Goal: Task Accomplishment & Management: Use online tool/utility

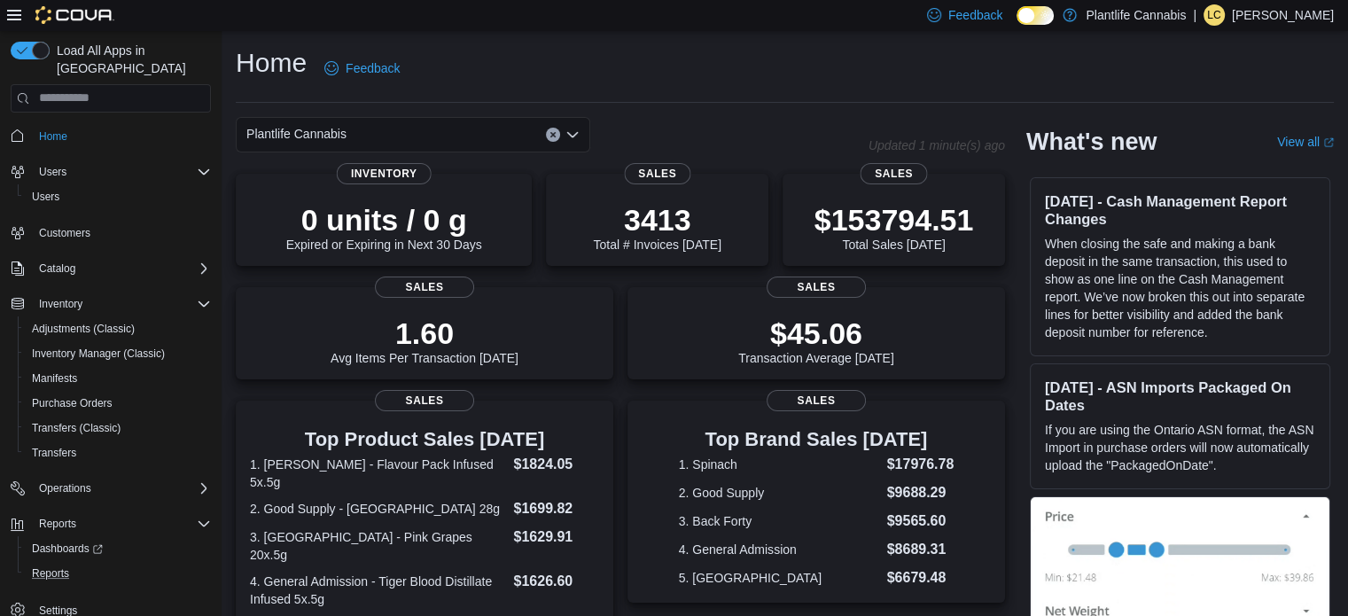
click at [73, 561] on button "Reports" at bounding box center [118, 573] width 200 height 25
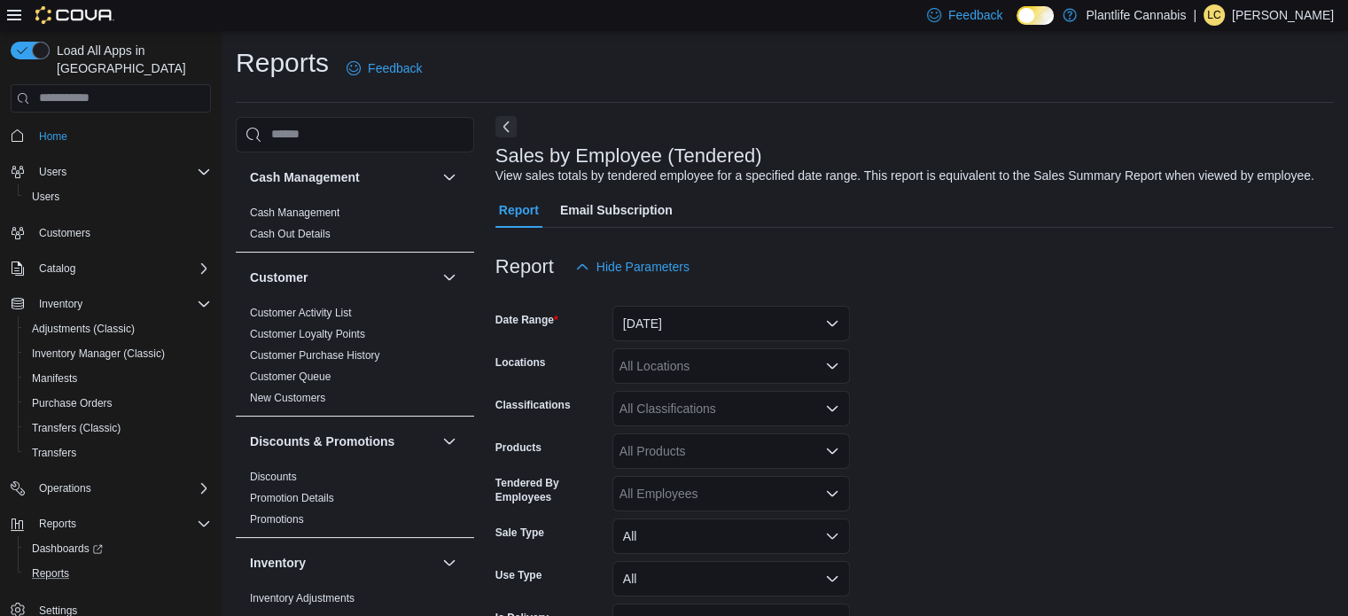
scroll to position [41, 0]
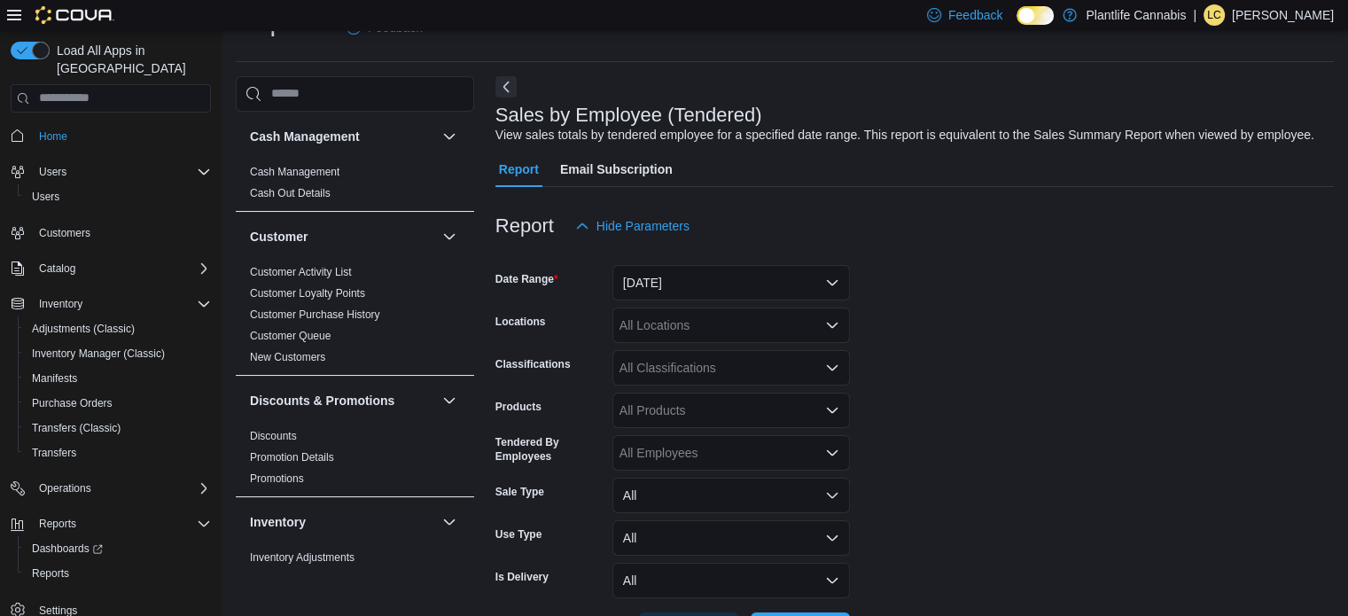
click at [510, 87] on button "Next" at bounding box center [505, 86] width 21 height 21
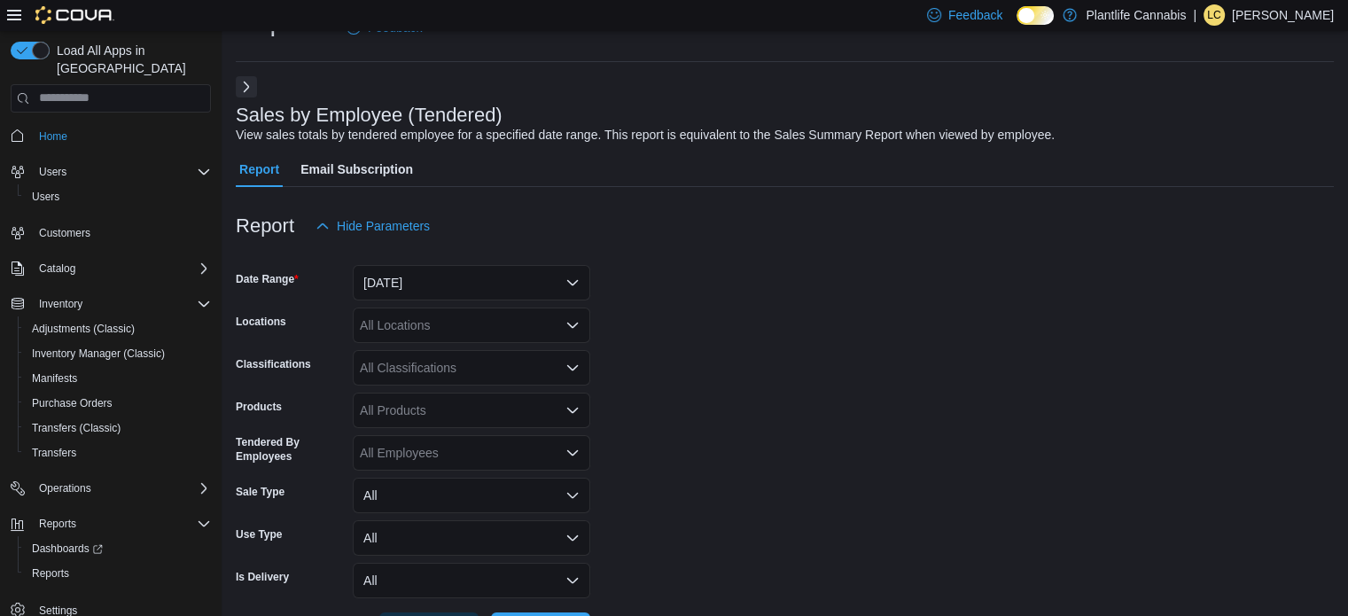
click at [432, 300] on form "Date Range Yesterday Locations All Locations Classifications All Classification…" at bounding box center [785, 446] width 1098 height 404
click at [425, 283] on button "Yesterday" at bounding box center [471, 282] width 237 height 35
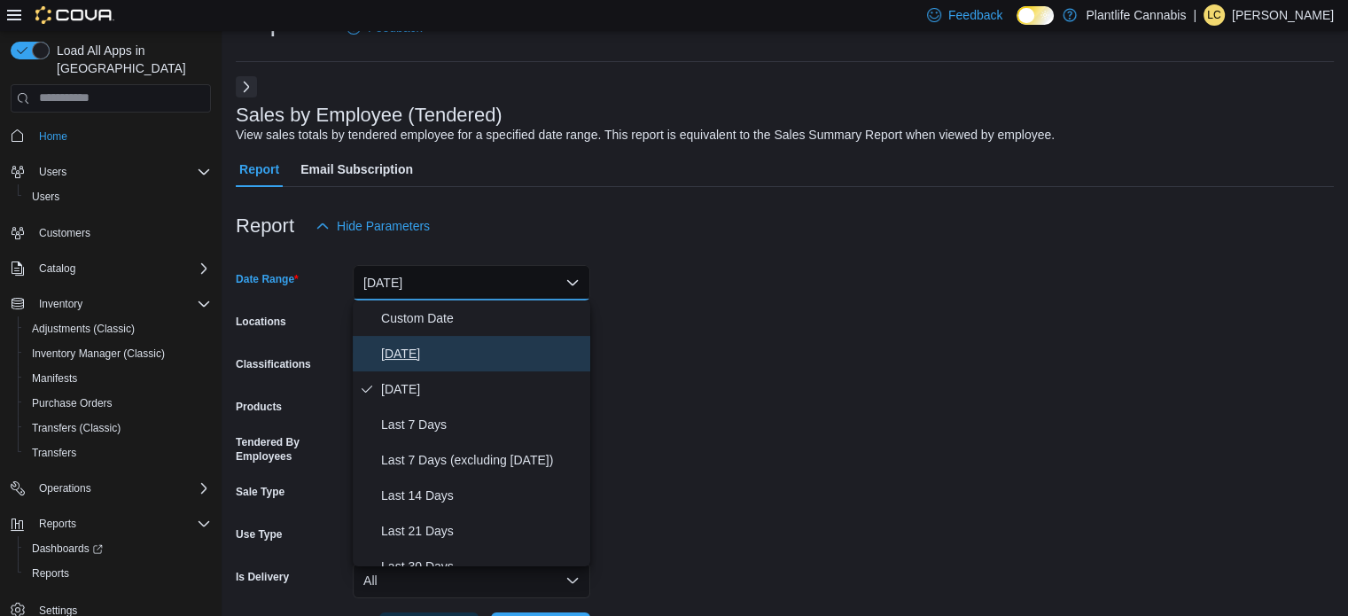
click at [408, 361] on span "Today" at bounding box center [482, 353] width 202 height 21
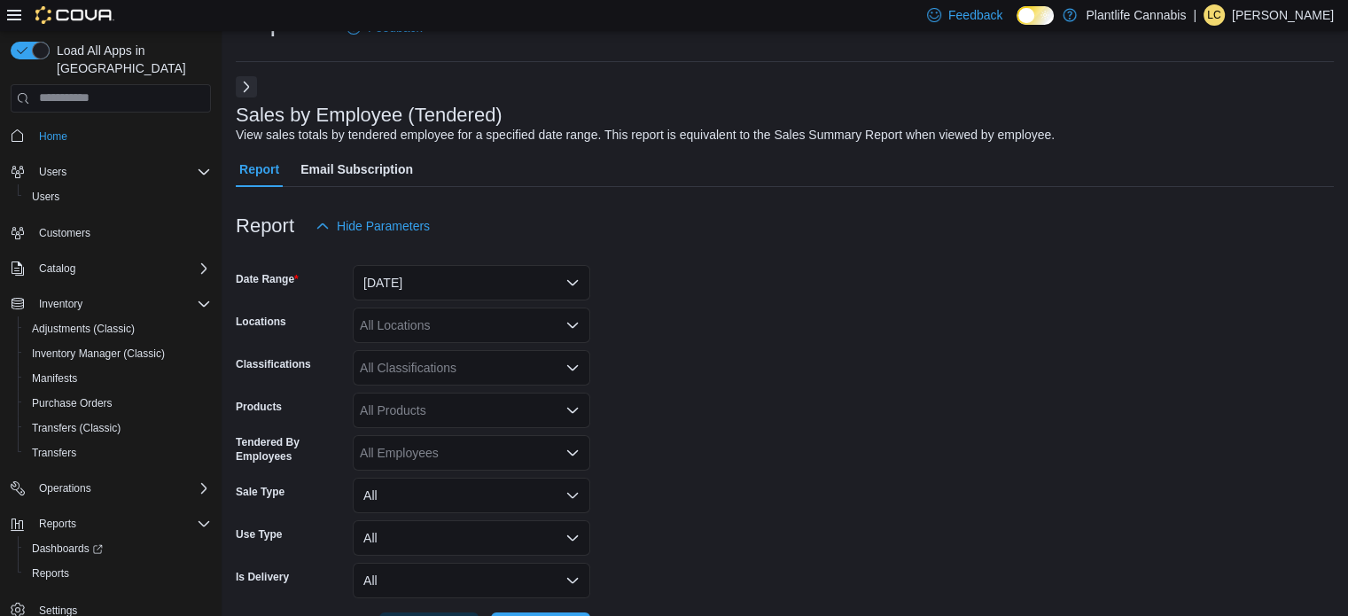
click at [412, 328] on div "All Locations" at bounding box center [471, 324] width 237 height 35
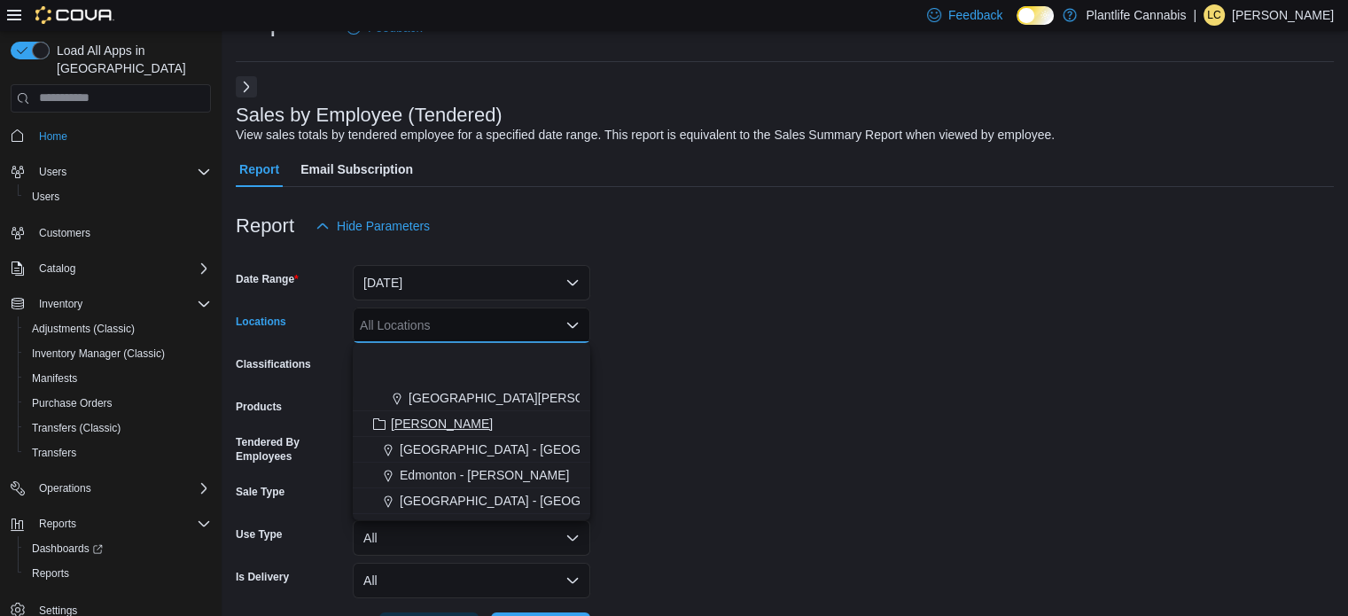
scroll to position [443, 0]
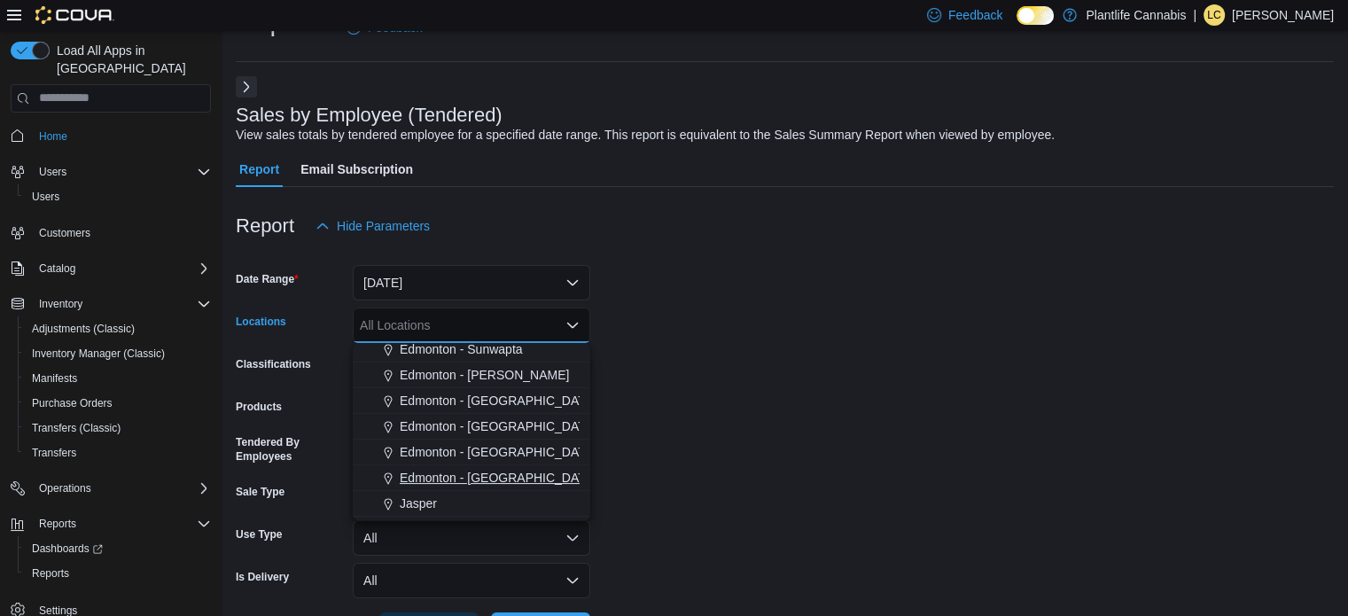
click at [496, 470] on span "Edmonton - Winterburn" at bounding box center [498, 478] width 197 height 18
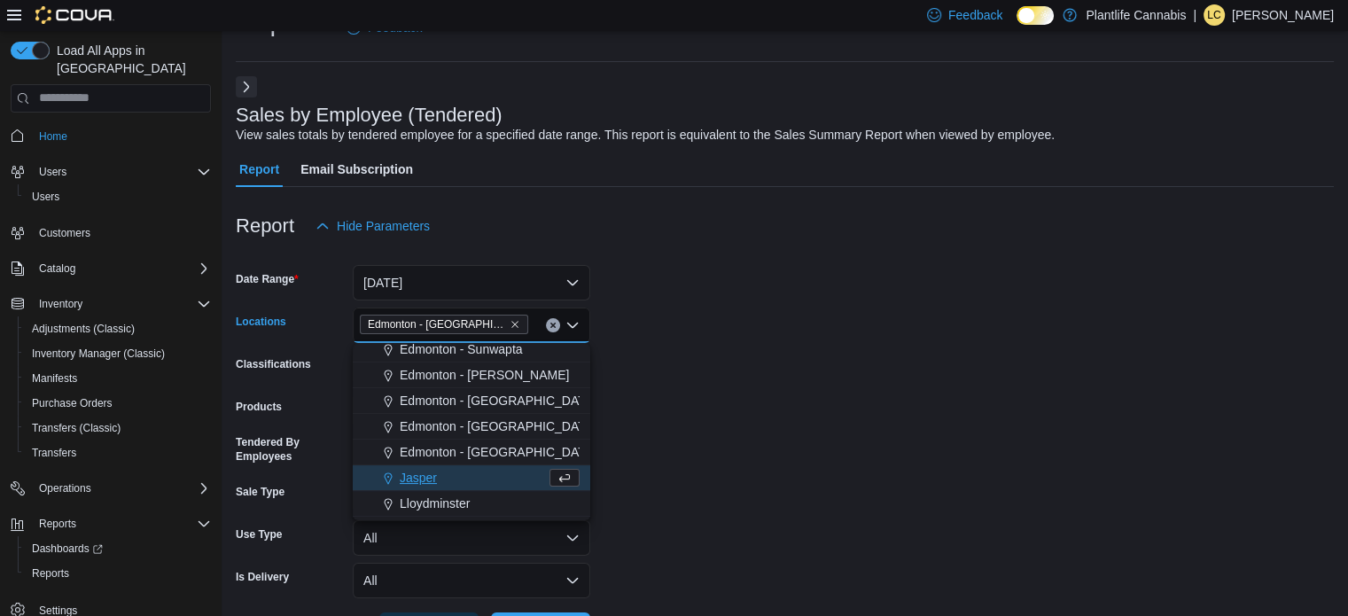
click at [821, 385] on form "Date Range Today Locations Edmonton - Winterburn Combo box. Selected. Edmonton …" at bounding box center [785, 446] width 1098 height 404
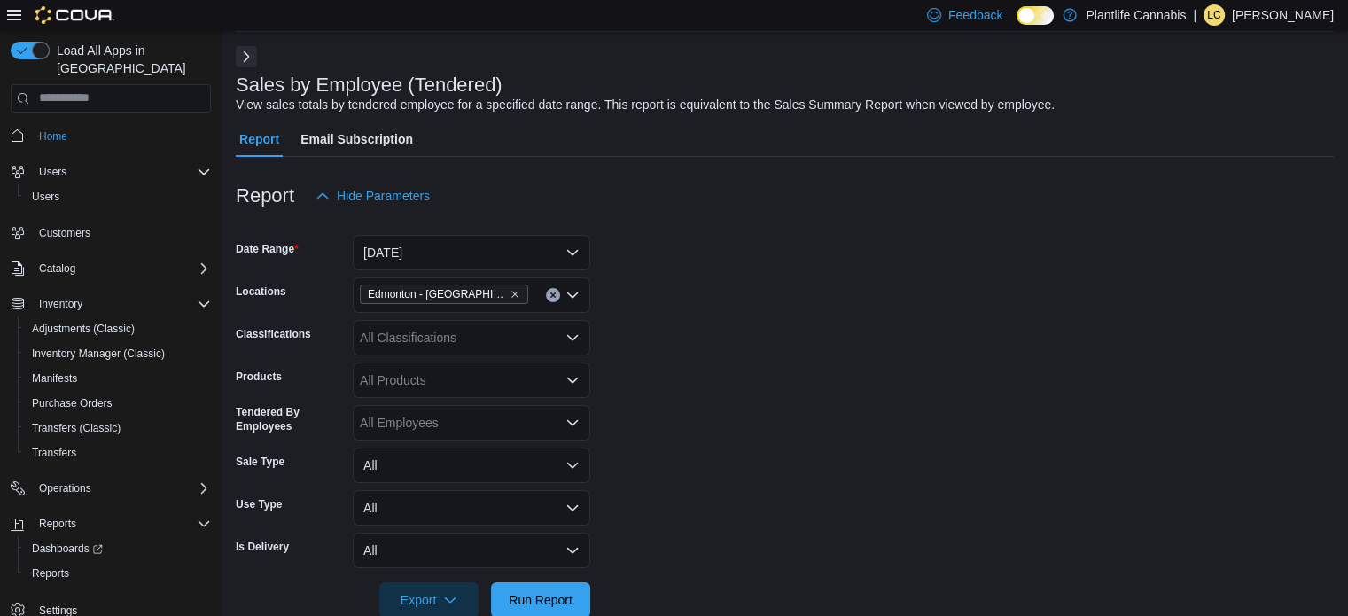
scroll to position [107, 0]
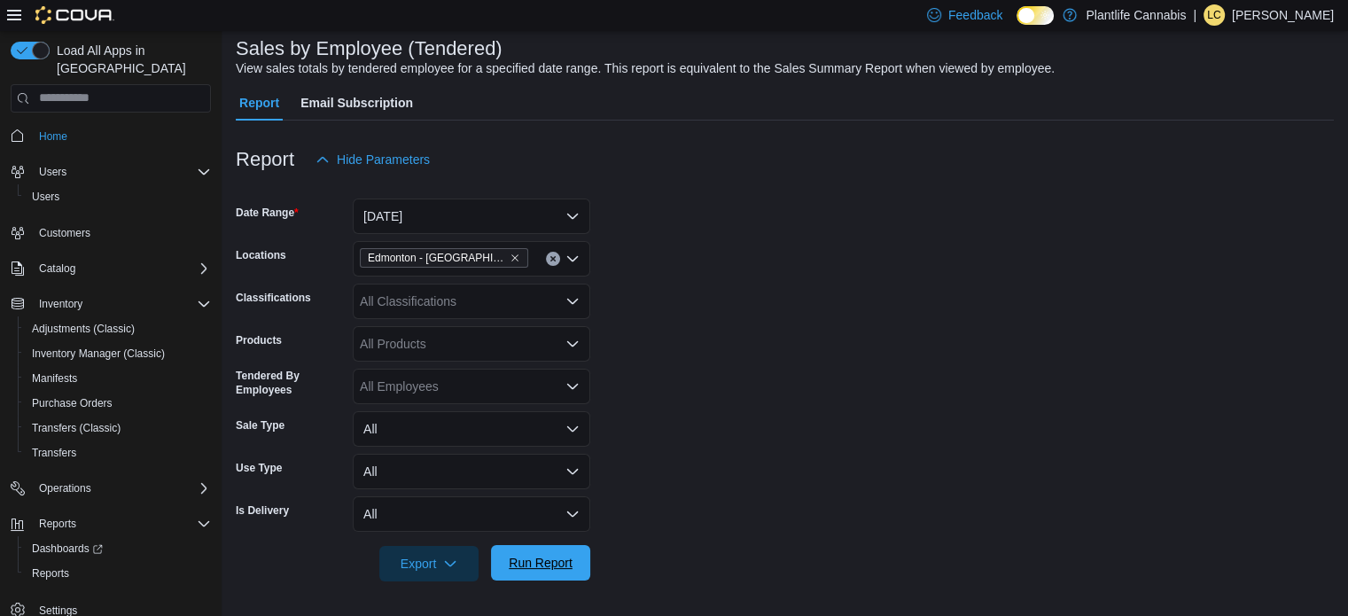
click at [569, 551] on span "Run Report" at bounding box center [540, 562] width 78 height 35
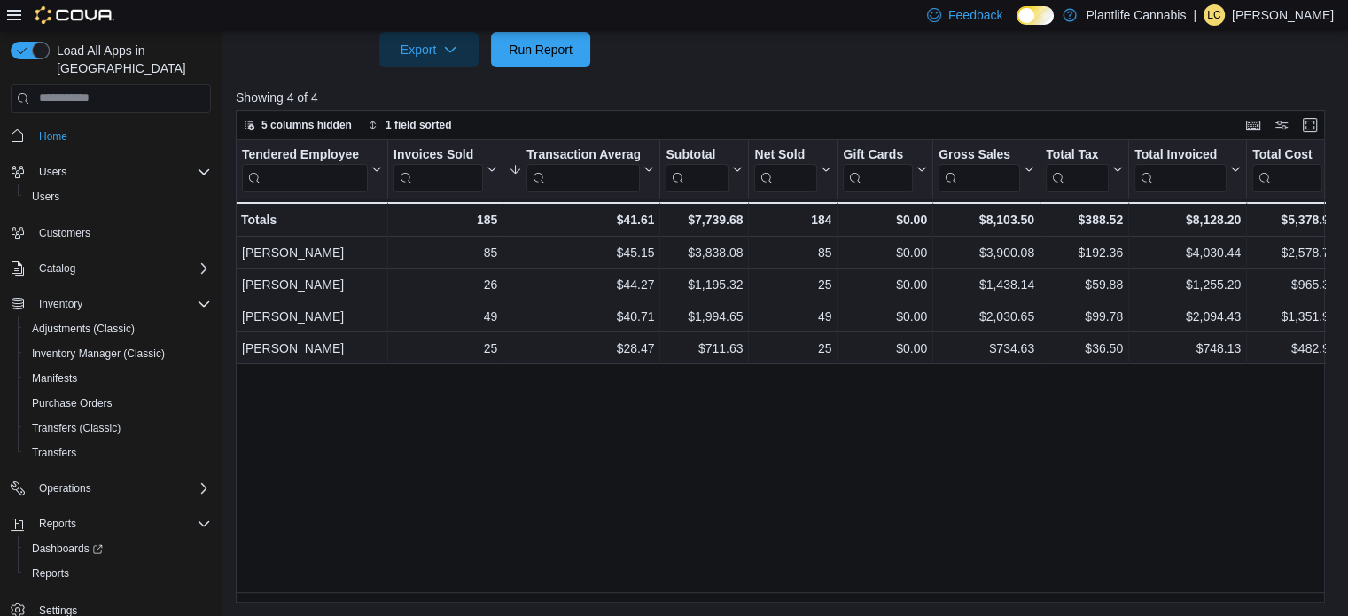
drag, startPoint x: 411, startPoint y: 501, endPoint x: 416, endPoint y: 463, distance: 38.4
click at [411, 502] on div "Tendered Employee Click to view column header actions Invoices Sold Click to vi…" at bounding box center [785, 371] width 1099 height 463
click at [539, 431] on div "Tendered Employee Click to view column header actions Invoices Sold Click to vi…" at bounding box center [785, 371] width 1099 height 463
click at [492, 428] on div "Tendered Employee Click to view column header actions Invoices Sold Click to vi…" at bounding box center [785, 371] width 1099 height 463
click at [519, 469] on div "Tendered Employee Click to view column header actions Invoices Sold Click to vi…" at bounding box center [785, 371] width 1099 height 463
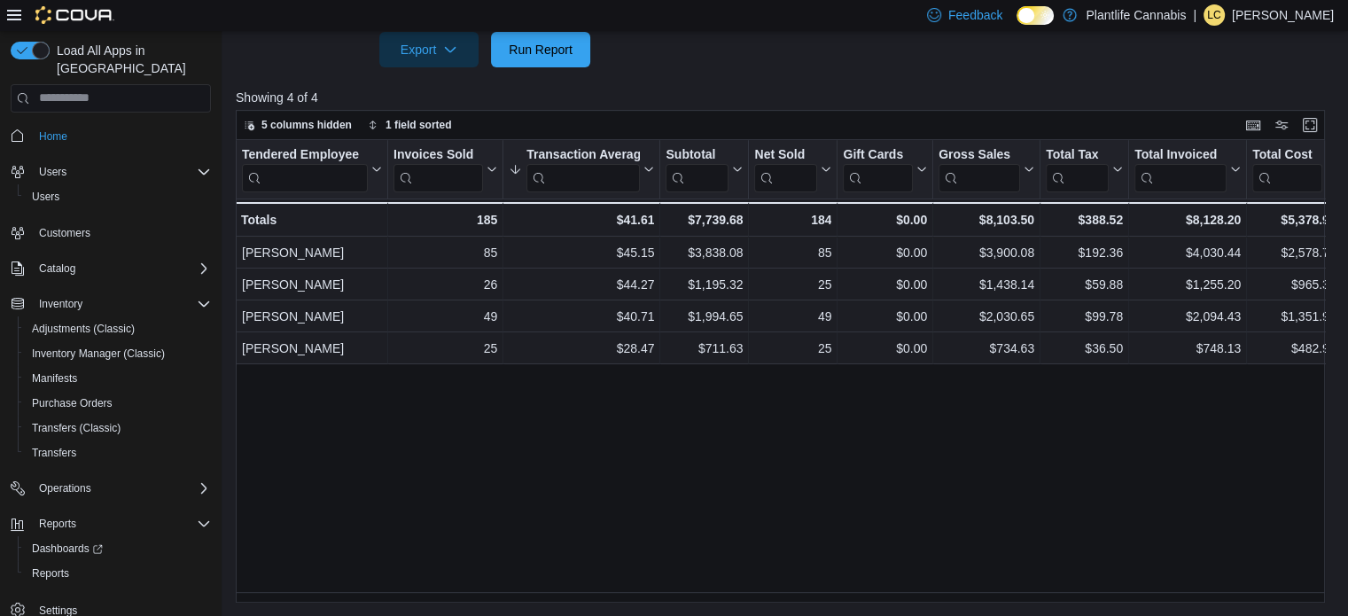
click at [500, 483] on div "Tendered Employee Click to view column header actions Invoices Sold Click to vi…" at bounding box center [785, 371] width 1099 height 463
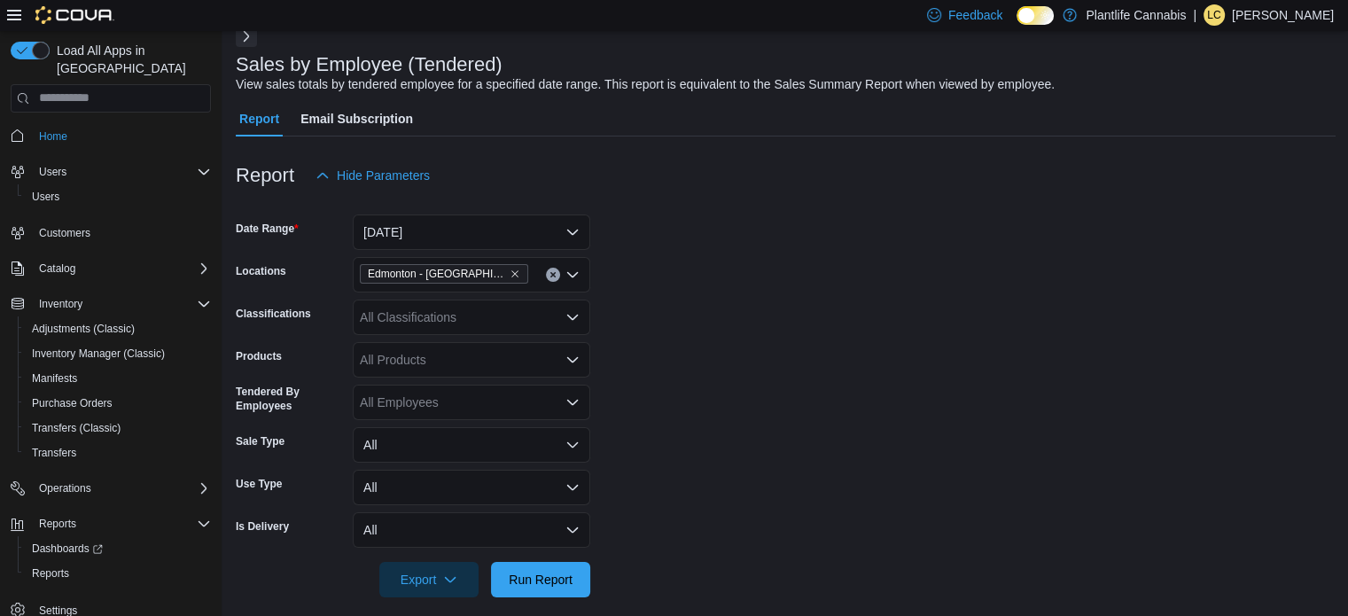
scroll to position [89, 0]
click at [439, 324] on div "All Classifications" at bounding box center [471, 318] width 237 height 35
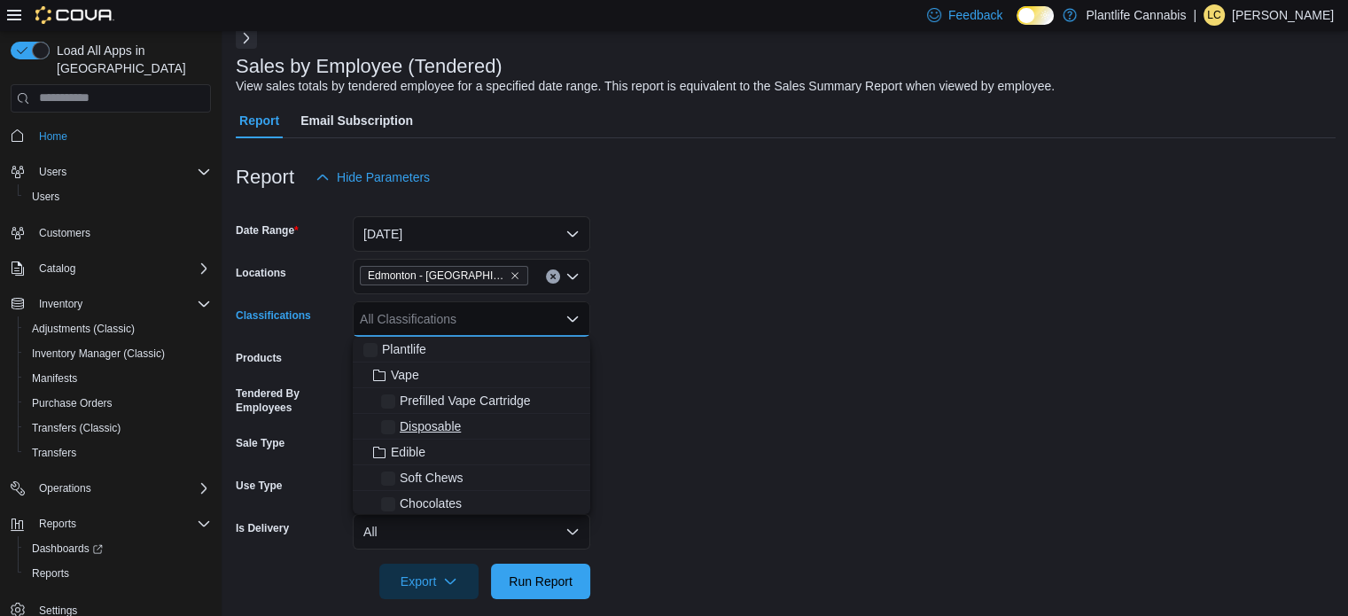
scroll to position [177, 0]
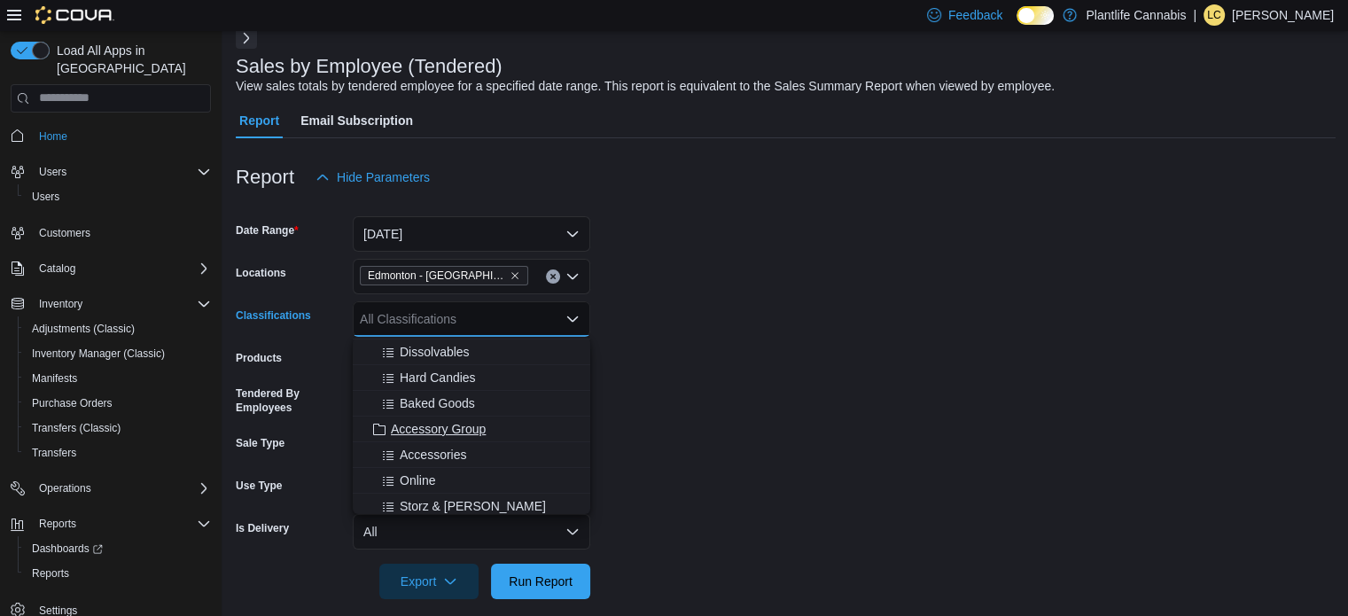
click at [409, 428] on span "Accessory Group" at bounding box center [438, 429] width 95 height 18
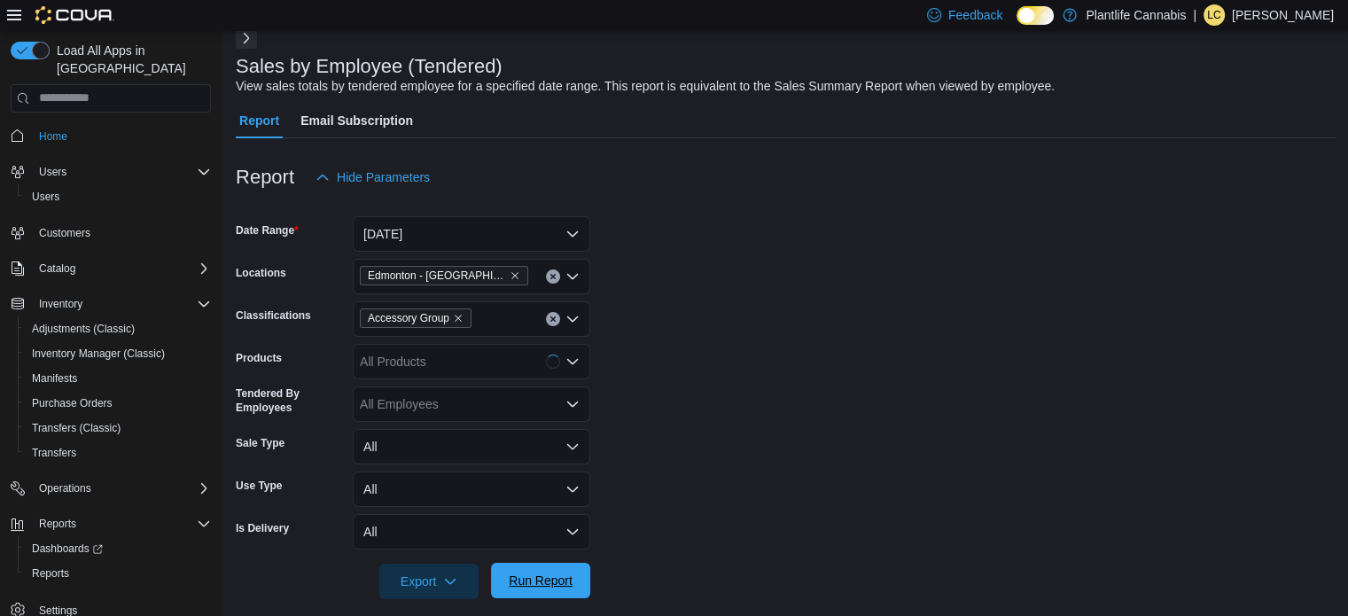
click at [541, 584] on span "Run Report" at bounding box center [541, 580] width 64 height 18
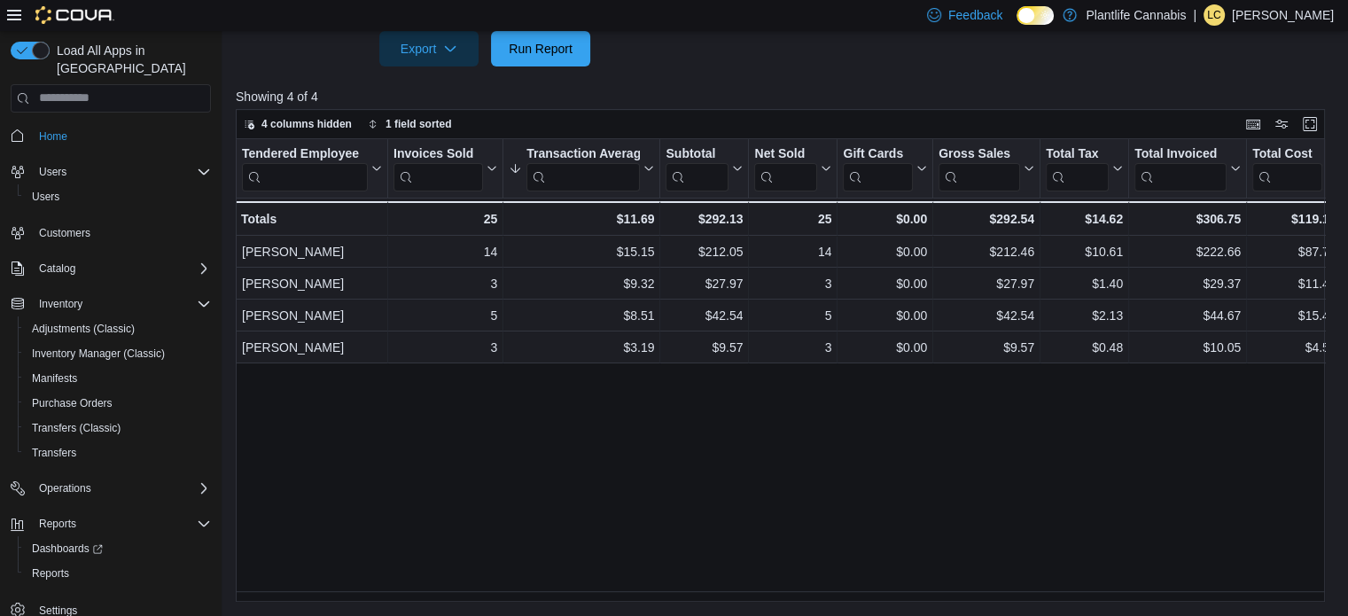
scroll to position [621, 0]
click at [456, 431] on div "Tendered Employee Click to view column header actions Invoices Sold Click to vi…" at bounding box center [785, 371] width 1099 height 463
click at [327, 366] on div "Tendered Employee Click to view column header actions Invoices Sold Click to vi…" at bounding box center [785, 371] width 1099 height 463
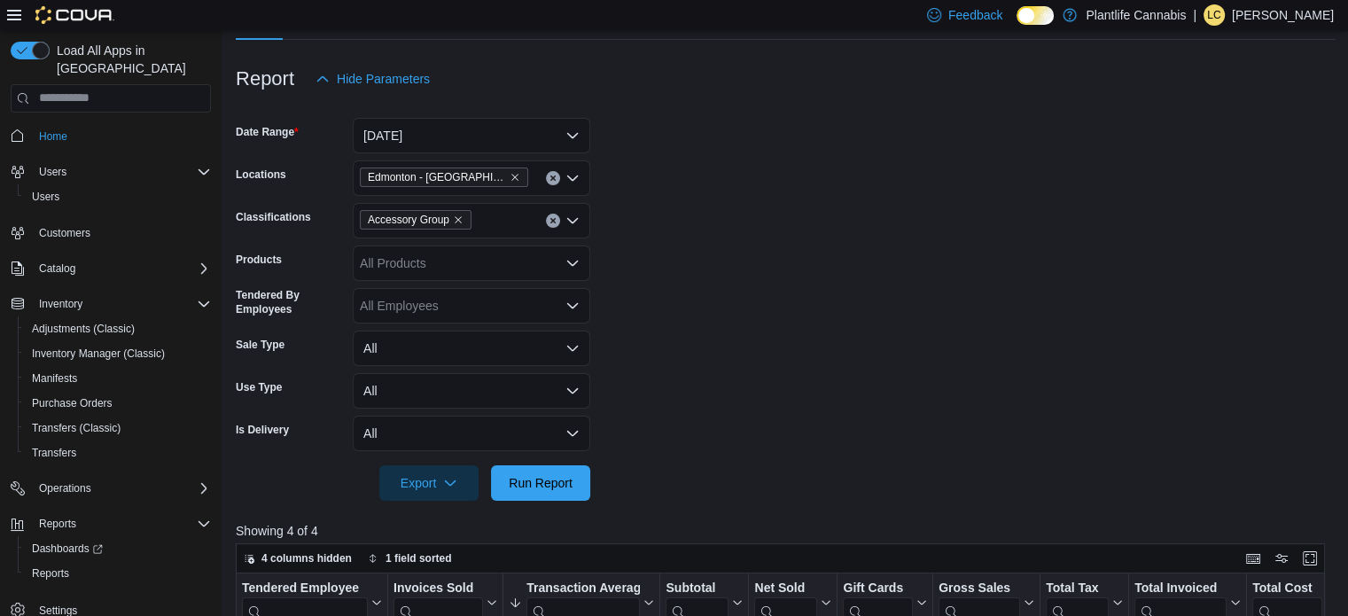
scroll to position [178, 0]
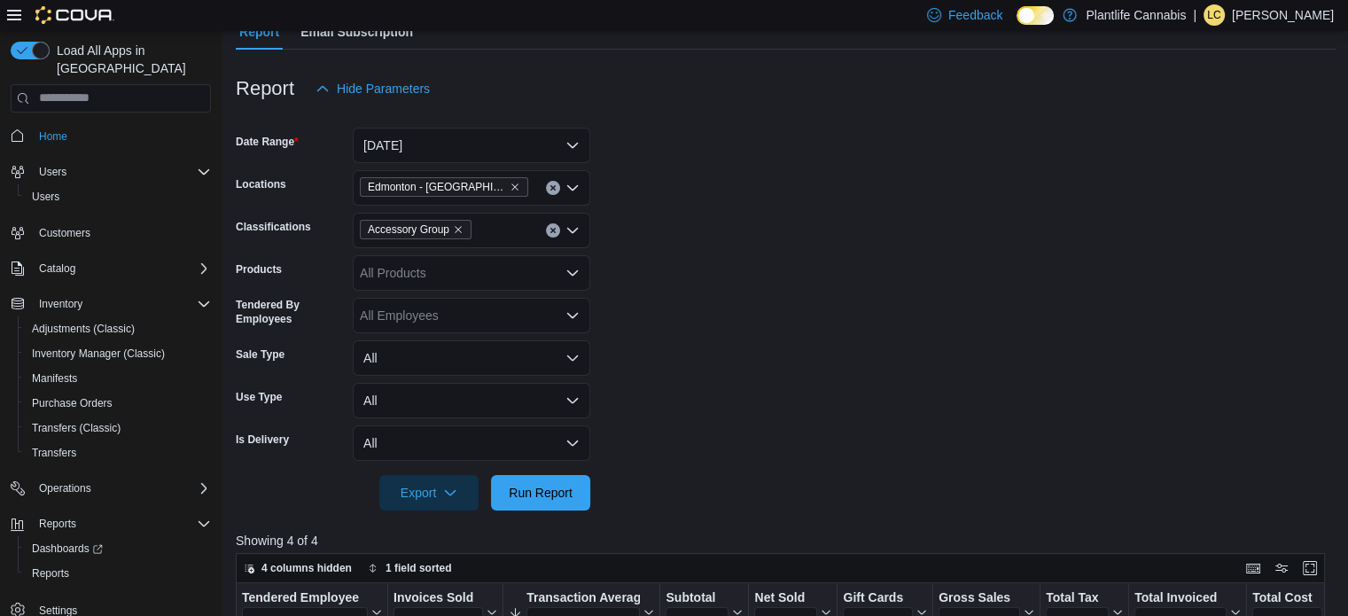
click at [559, 231] on button "Clear input" at bounding box center [553, 230] width 14 height 14
click at [548, 492] on span "Run Report" at bounding box center [541, 492] width 64 height 18
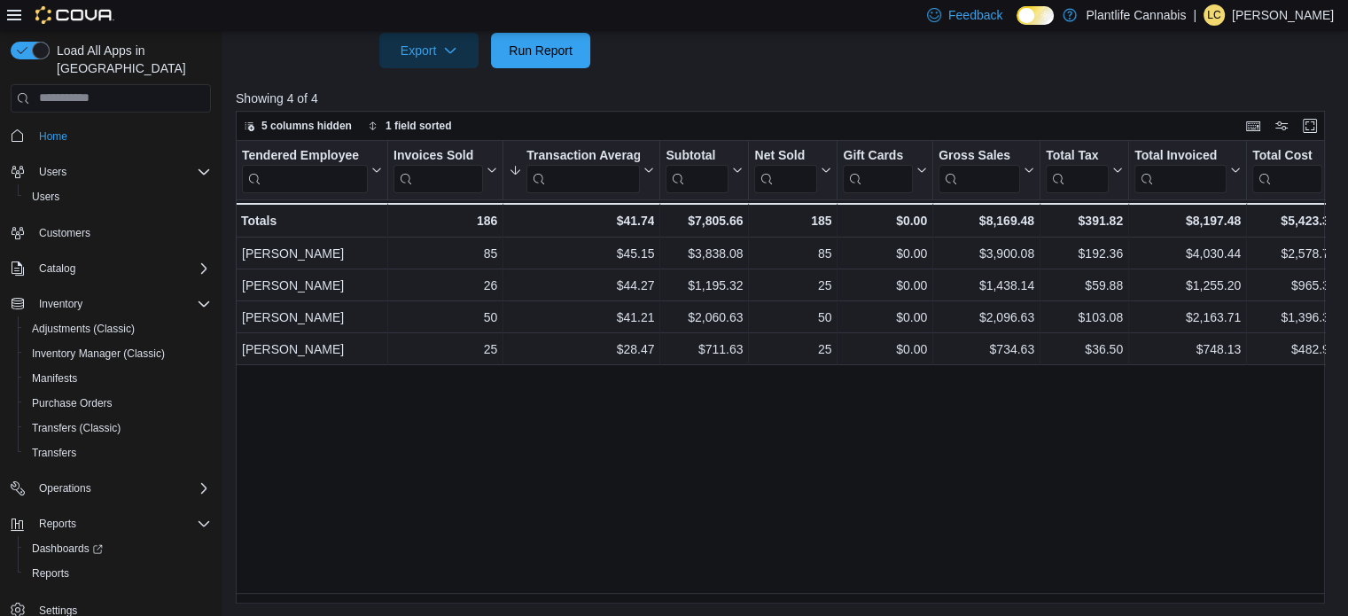
scroll to position [621, 0]
